Goal: Task Accomplishment & Management: Use online tool/utility

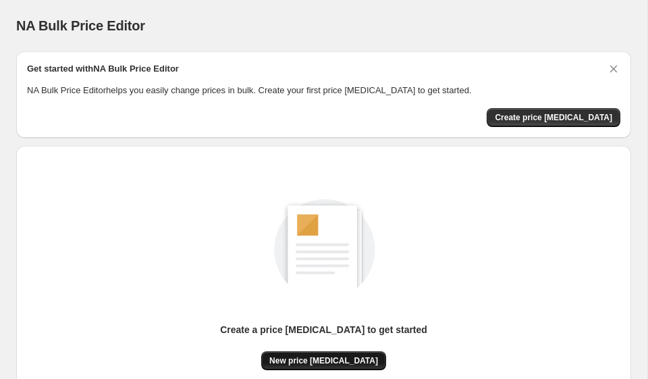
click at [340, 356] on span "New price change job" at bounding box center [323, 360] width 109 height 11
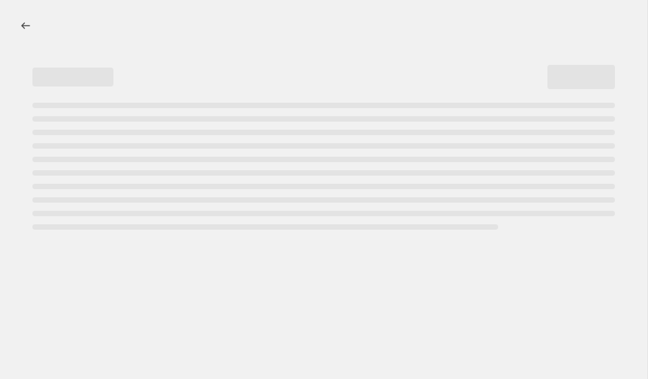
select select "percentage"
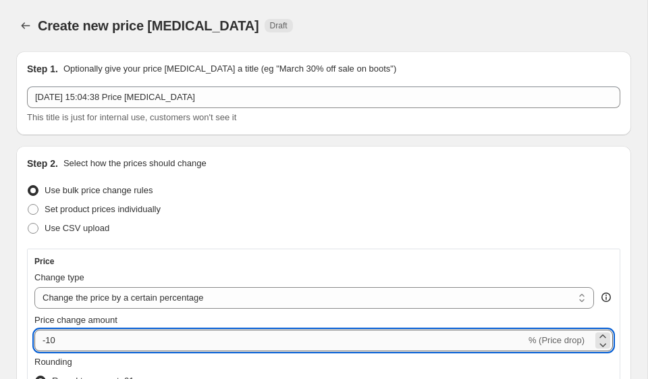
click at [135, 340] on input "-10" at bounding box center [280, 341] width 492 height 22
type input "-1"
type input "-35"
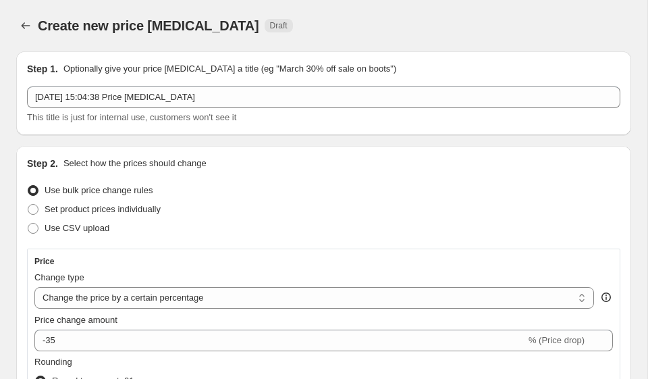
click at [373, 231] on div "Use CSV upload" at bounding box center [324, 228] width 594 height 19
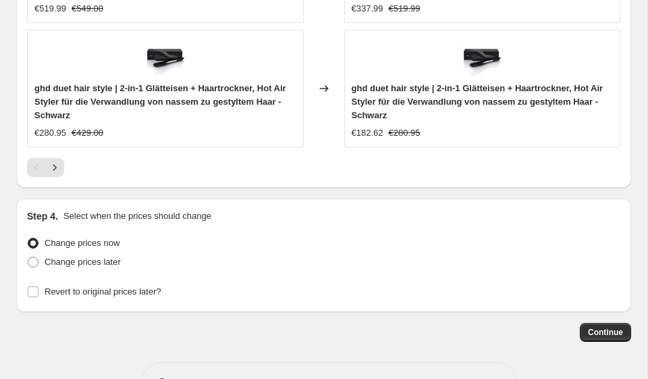
scroll to position [1463, 0]
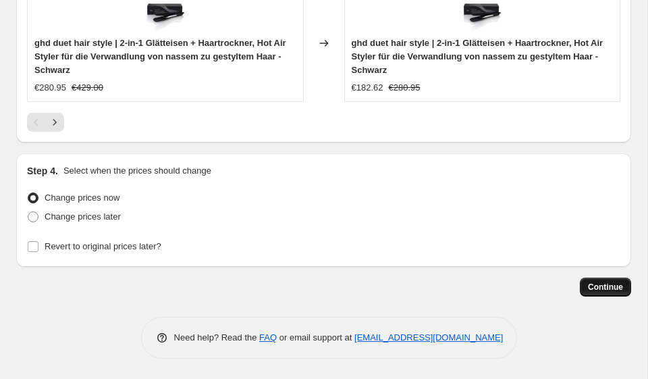
click at [602, 284] on span "Continue" at bounding box center [605, 287] width 35 height 11
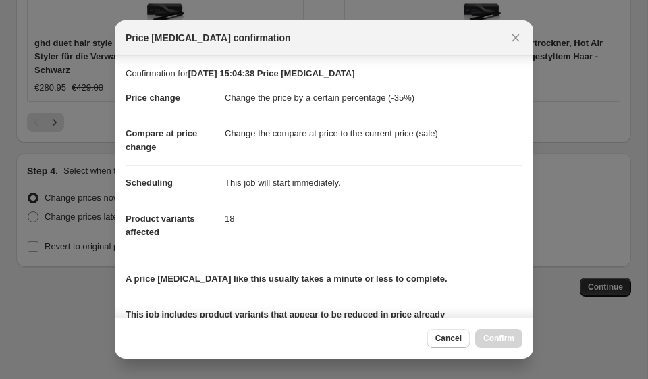
scroll to position [190, 0]
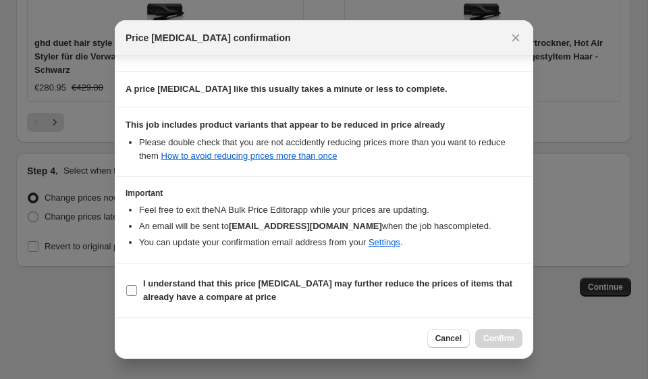
click at [148, 286] on b "I understand that this price change job may further reduce the prices of items …" at bounding box center [327, 290] width 369 height 24
click at [137, 286] on input "I understand that this price change job may further reduce the prices of items …" at bounding box center [131, 290] width 11 height 11
checkbox input "true"
click at [517, 335] on button "Confirm" at bounding box center [498, 338] width 47 height 19
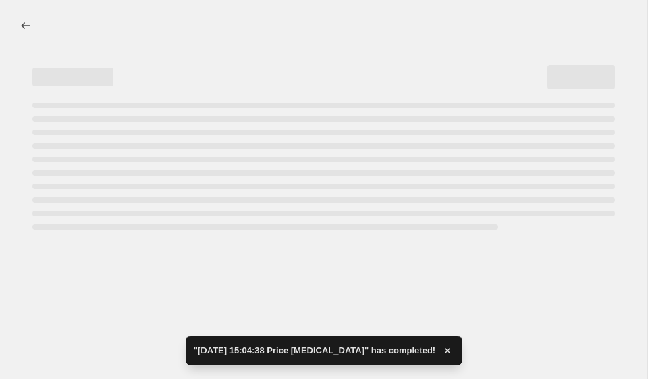
select select "percentage"
